Goal: Task Accomplishment & Management: Complete application form

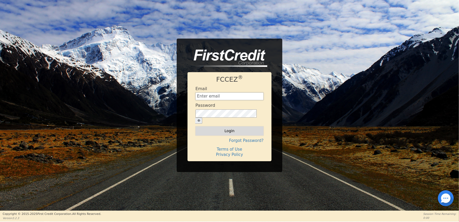
type input "[EMAIL_ADDRESS][DOMAIN_NAME]"
click at [217, 126] on button "Login" at bounding box center [230, 130] width 68 height 9
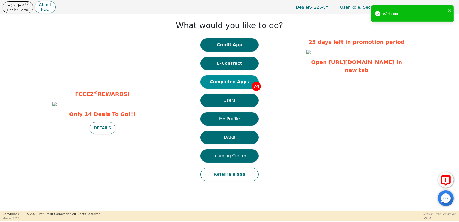
click at [232, 86] on button "Completed Apps 74" at bounding box center [230, 81] width 58 height 13
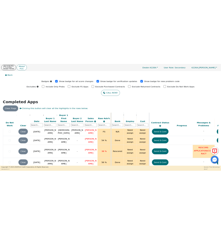
scroll to position [1273, 0]
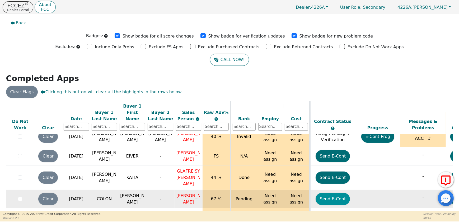
click at [342, 193] on button "Send E-Cont" at bounding box center [333, 199] width 35 height 12
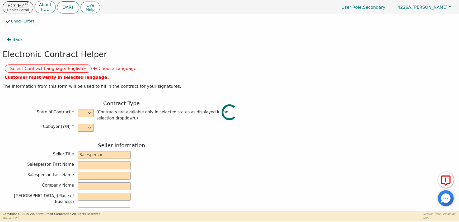
select select "n"
type input "CREDIT ANALYST"
type input "[PERSON_NAME]"
type input "DIAMOND PERFECT. DBA AQUAFEEL"
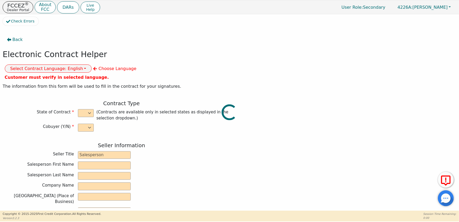
type input "[STREET_ADDRESS]"
type input "WAKE FOREST"
select select "NC"
type input "27587"
type input "[PERSON_NAME]"
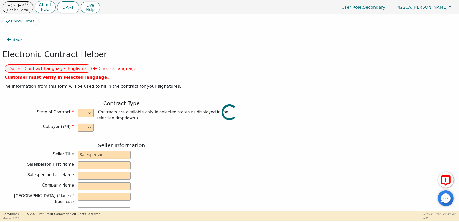
type input "COLON"
type input "[STREET_ADDRESS][PERSON_NAME]"
type input "ALLENTOWN"
select select "PA"
type input "18102"
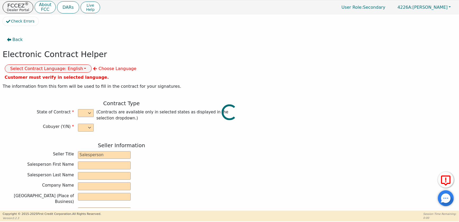
type input "[DATE]"
type input "10.99"
type input "[DATE]"
type input "72"
type input "0"
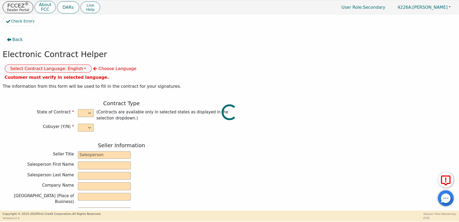
type input "8790.00"
type input "0.00"
type input "8790.00"
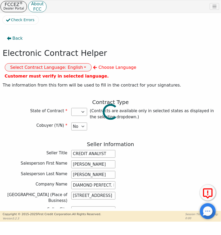
select select "PA"
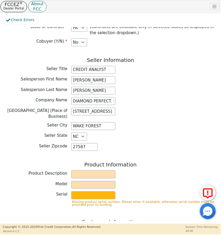
scroll to position [144, 0]
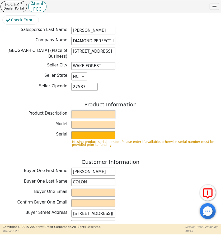
click at [86, 110] on input "text" at bounding box center [93, 114] width 44 height 8
type input "WATER PURIFICATION SYSTEM"
click at [92, 121] on input "text" at bounding box center [93, 125] width 44 height 8
type input "AQUAFEEL SYSTEM"
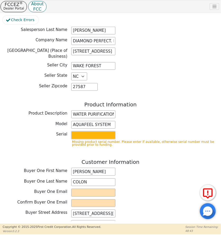
click at [84, 131] on input "text" at bounding box center [93, 135] width 44 height 8
type input "W525"
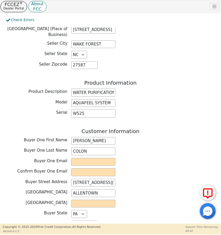
scroll to position [192, 0]
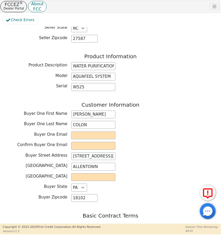
click at [99, 131] on input "email" at bounding box center [93, 135] width 44 height 8
paste input "[EMAIL_ADDRESS][DOMAIN_NAME]"
type input "[EMAIL_ADDRESS][DOMAIN_NAME]"
click at [81, 142] on input "email" at bounding box center [93, 146] width 44 height 8
paste input "[EMAIL_ADDRESS][DOMAIN_NAME]"
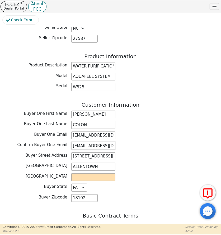
type input "[EMAIL_ADDRESS][DOMAIN_NAME]"
drag, startPoint x: 84, startPoint y: 161, endPoint x: 85, endPoint y: 156, distance: 4.8
click at [84, 173] on input "text" at bounding box center [93, 177] width 44 height 8
type input "LEHIGH"
drag, startPoint x: 72, startPoint y: 139, endPoint x: 111, endPoint y: 140, distance: 39.1
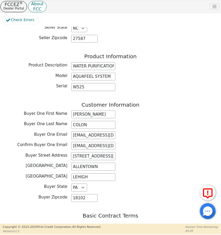
click at [111, 152] on input "[STREET_ADDRESS][PERSON_NAME]" at bounding box center [93, 156] width 44 height 8
drag, startPoint x: 102, startPoint y: 152, endPoint x: 71, endPoint y: 154, distance: 31.5
click at [71, 163] on input "ALLENTOWN" at bounding box center [93, 167] width 44 height 8
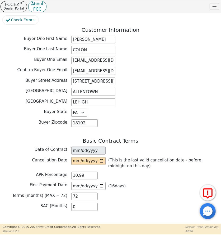
scroll to position [288, 0]
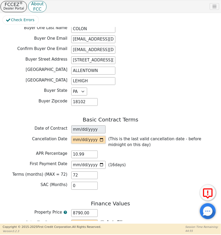
click at [101, 136] on input "date" at bounding box center [88, 140] width 34 height 8
type input "[DATE]"
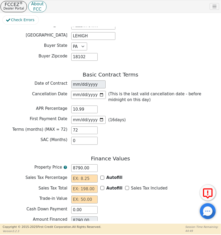
scroll to position [336, 0]
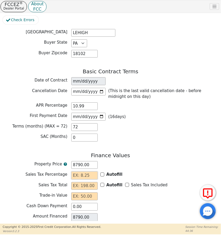
click at [86, 171] on input "text" at bounding box center [84, 175] width 26 height 8
type input "0.00"
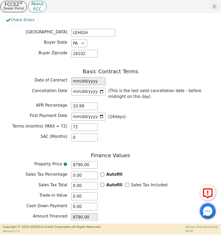
type input "1"
type input "72.00"
type input "16"
type input "1152.00"
type input "166"
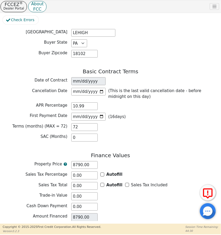
type input "11952.00"
type input "166.5"
type input "11988.00"
type input "166.556"
type input "11992.03"
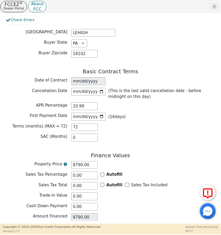
type input "166.55"
type input "11991.60"
type input "166.5"
type input "11988.00"
type input "166.56"
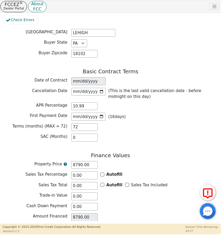
type input "11992.32"
type input "166.56"
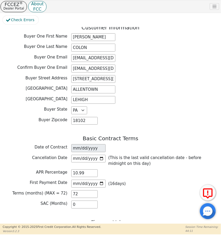
scroll to position [277, 0]
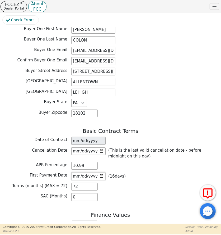
click at [102, 172] on input "[DATE]" at bounding box center [88, 176] width 34 height 8
click at [101, 172] on input "[DATE]" at bounding box center [88, 176] width 34 height 8
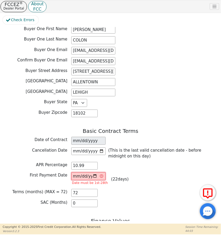
click at [102, 172] on input "[DATE]" at bounding box center [88, 176] width 34 height 8
click at [94, 172] on input "[DATE]" at bounding box center [88, 176] width 34 height 8
type input "[DATE]"
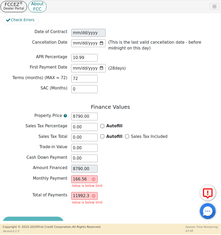
scroll to position [385, 0]
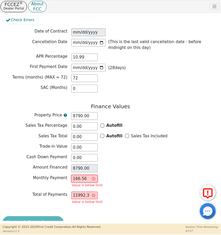
click at [88, 175] on input "166.56" at bounding box center [84, 179] width 26 height 8
type input "166.561"
type input "11992.39"
type input "166.5616"
type input "11992.44"
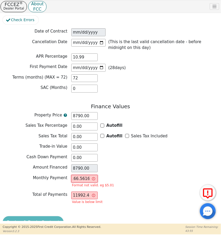
scroll to position [0, 1]
type input "166.561"
type input "11992.39"
type input "166.56"
type input "11992.32"
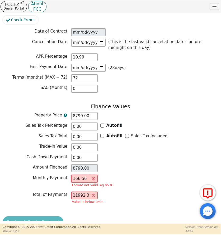
type input "166.5"
type input "11988.00"
type input "166."
type input "11952.00"
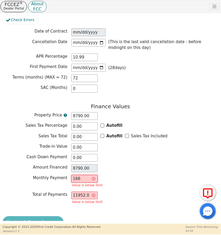
type input "16"
type input "1152.00"
type input "1"
type input "72.00"
type input "0.00"
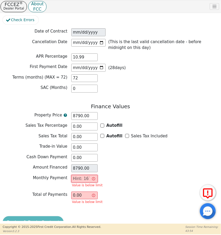
scroll to position [379, 0]
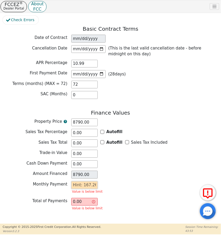
type input "1"
type input "72.00"
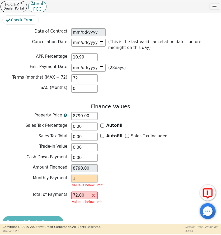
type input "16"
type input "1152.00"
type input "167"
type input "12024.00"
type input "167.2"
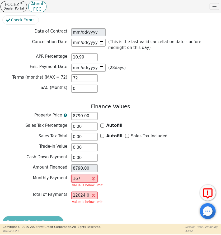
type input "12038.40"
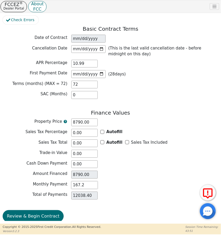
type input "167.26"
type input "12042.72"
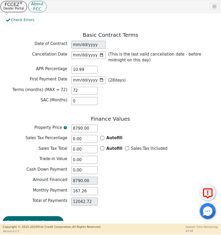
type input "167.26"
click at [35, 216] on button "Review & Begin Contract" at bounding box center [33, 222] width 61 height 12
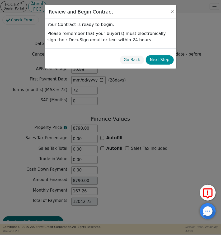
click at [161, 62] on button "Next Step" at bounding box center [160, 59] width 28 height 9
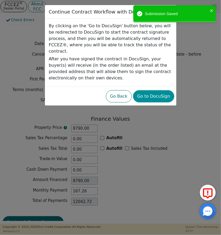
click at [161, 90] on button "Go to DocuSign" at bounding box center [153, 96] width 41 height 12
